Goal: Use online tool/utility: Use online tool/utility

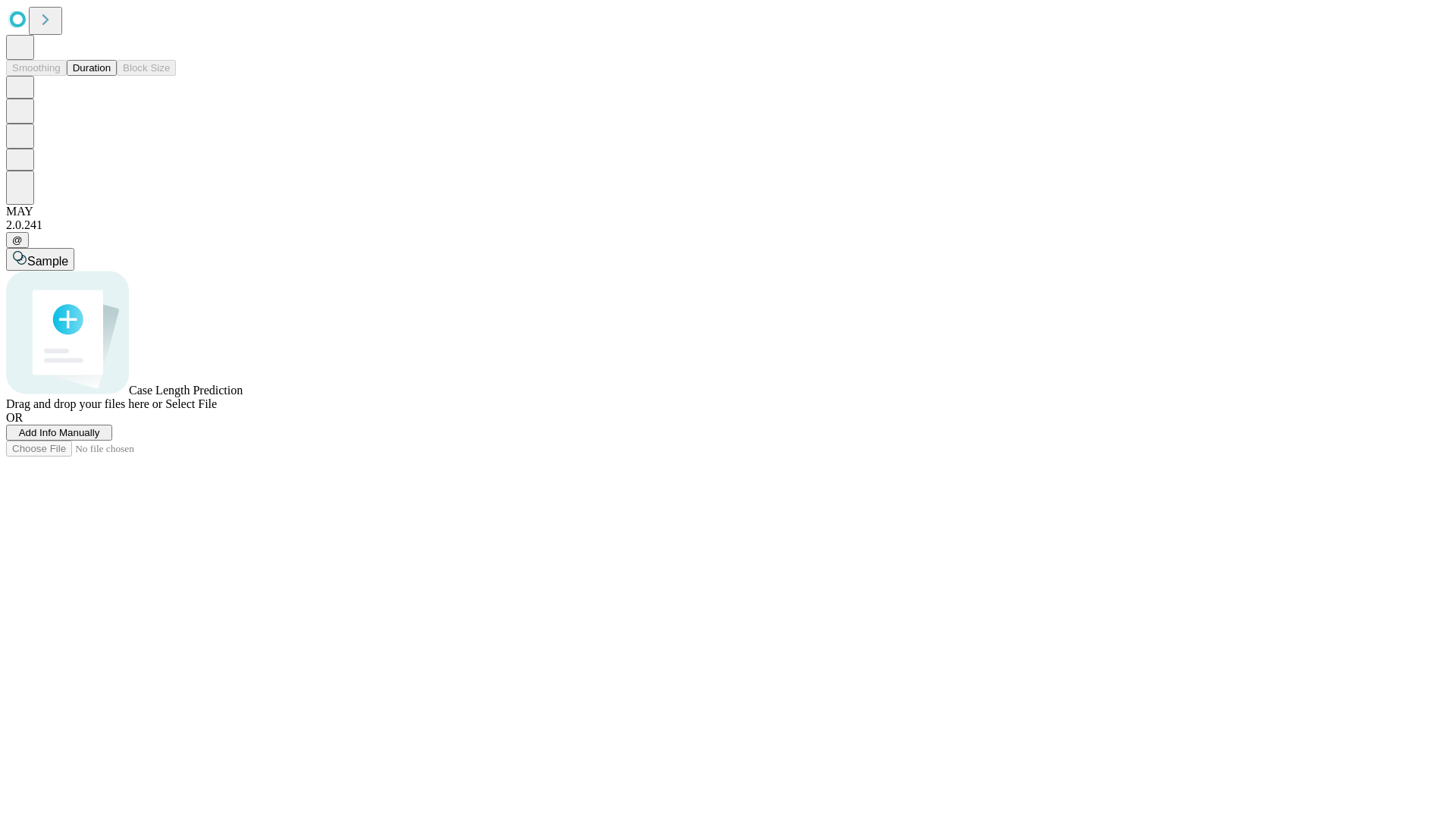
click at [111, 76] on button "Duration" at bounding box center [91, 68] width 50 height 16
click at [217, 410] on span "Select File" at bounding box center [190, 404] width 52 height 13
